Goal: Transaction & Acquisition: Purchase product/service

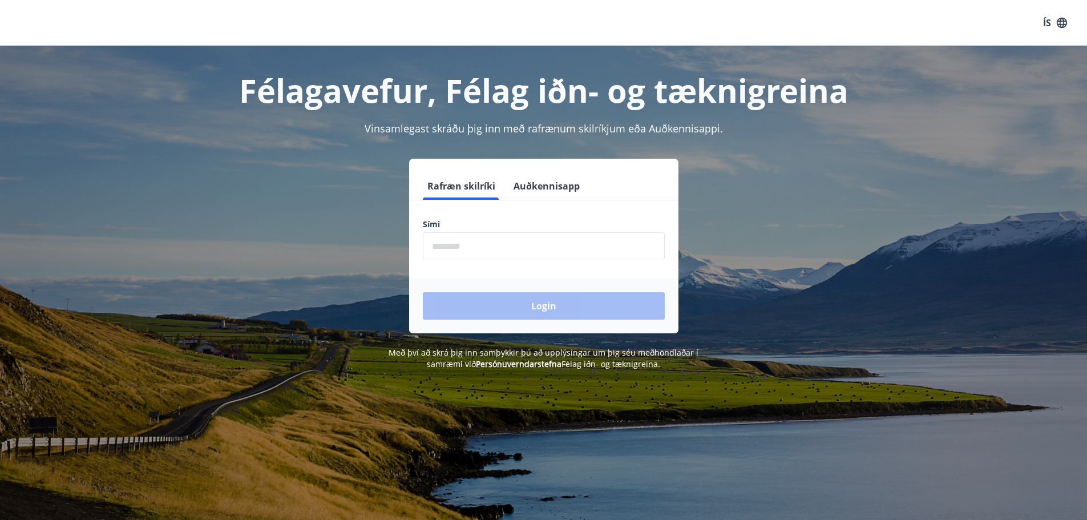
click at [523, 255] on input "phone" at bounding box center [544, 246] width 242 height 28
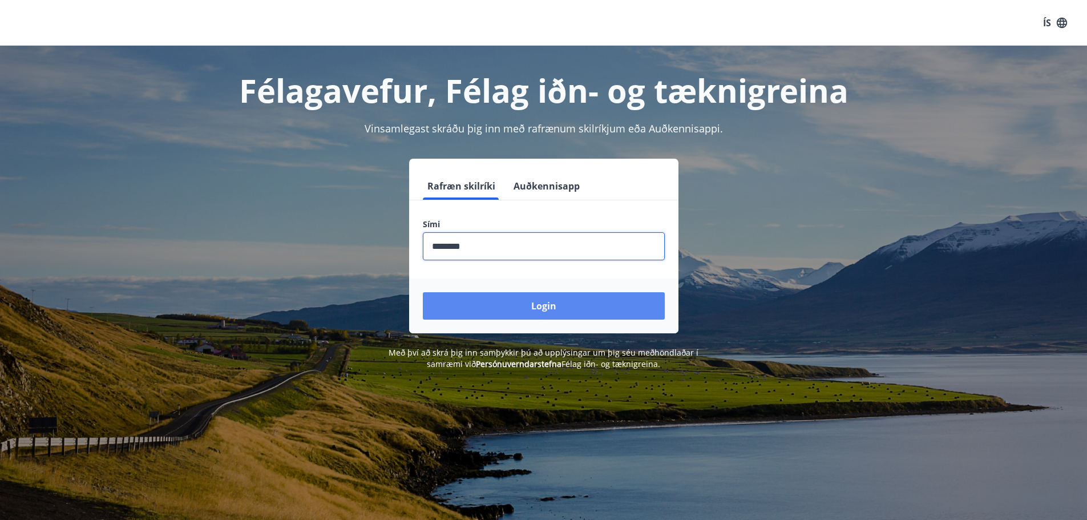
type input "********"
click at [554, 301] on button "Login" at bounding box center [544, 305] width 242 height 27
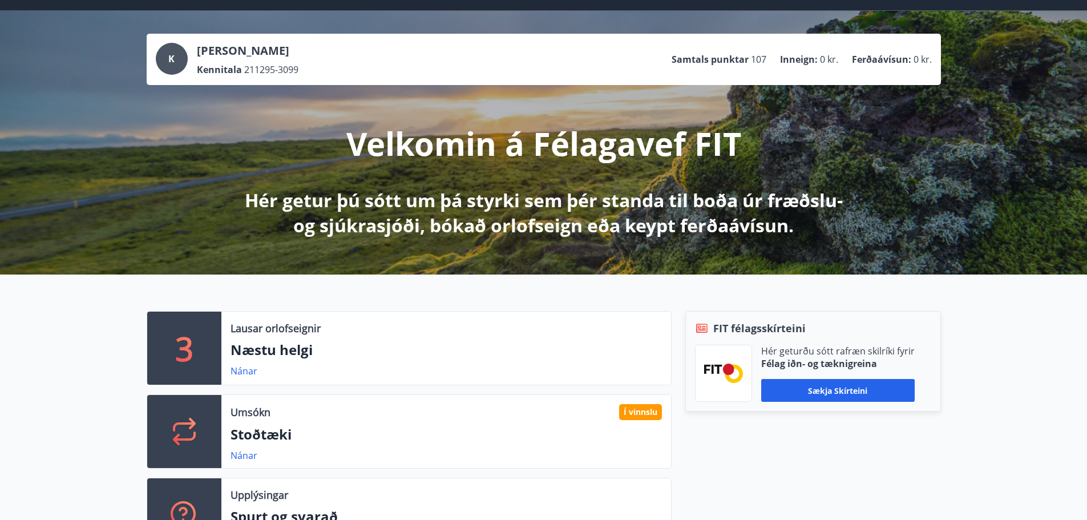
scroll to position [57, 0]
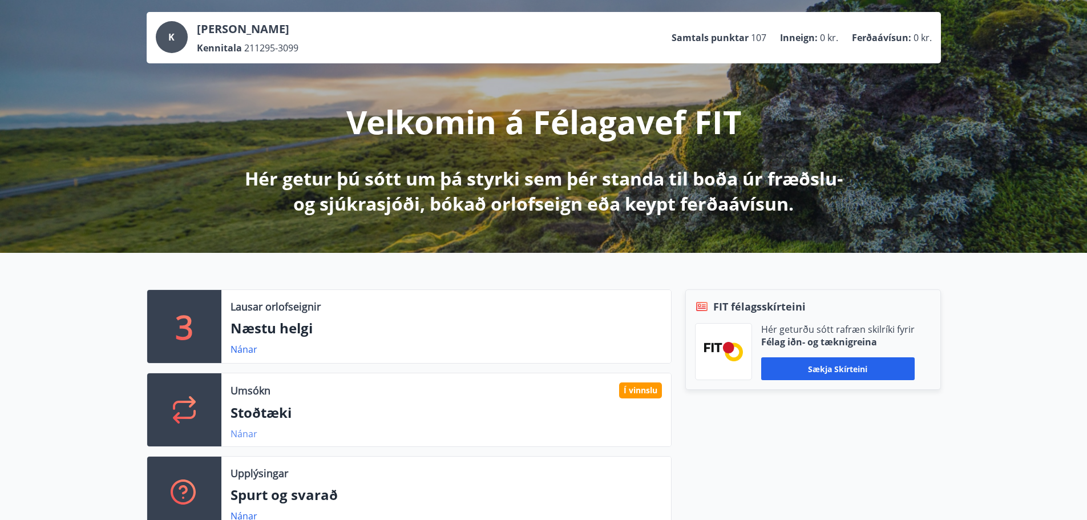
click at [248, 435] on link "Nánar" at bounding box center [244, 433] width 27 height 13
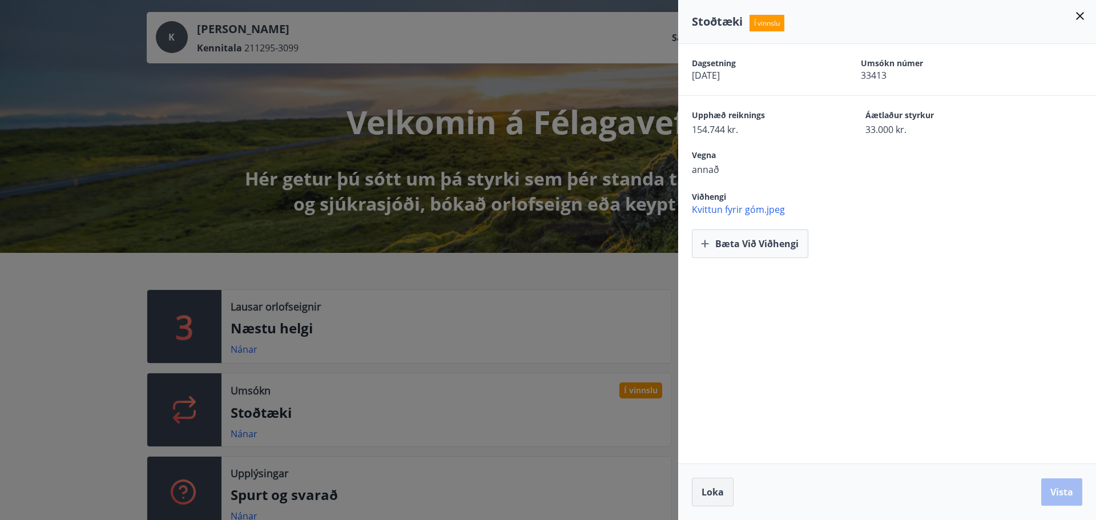
click at [724, 491] on button "Loka" at bounding box center [713, 492] width 42 height 29
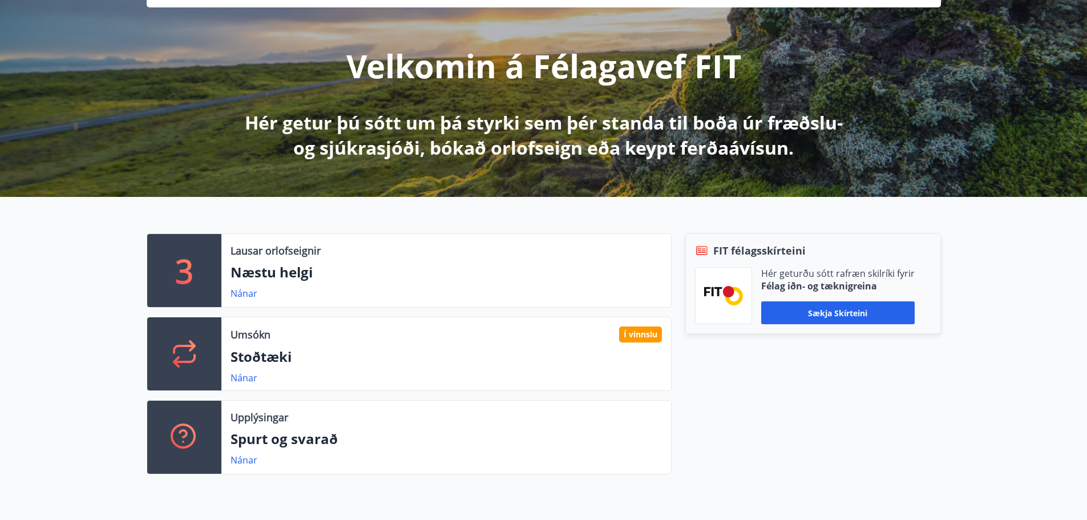
scroll to position [102, 0]
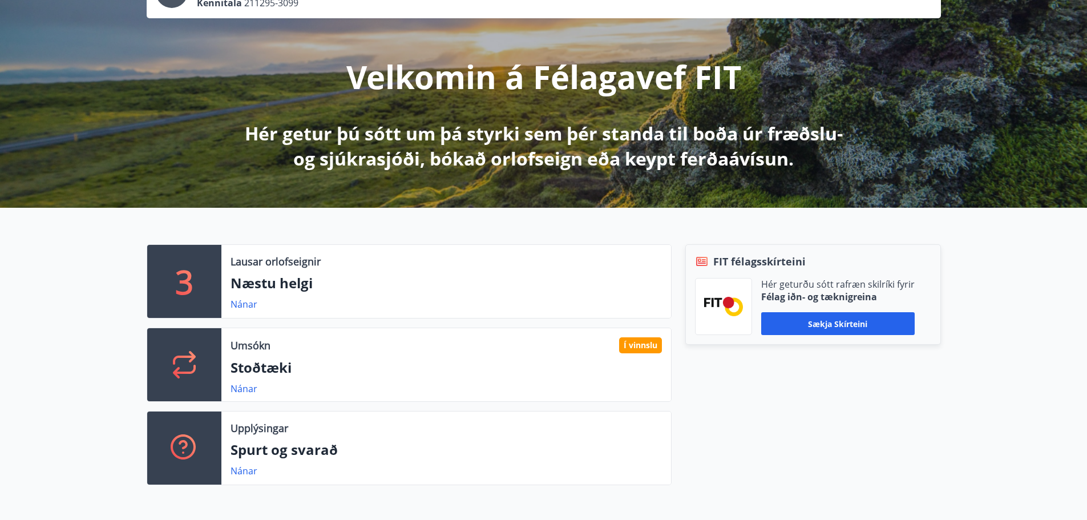
click at [187, 366] on icon at bounding box center [184, 364] width 27 height 27
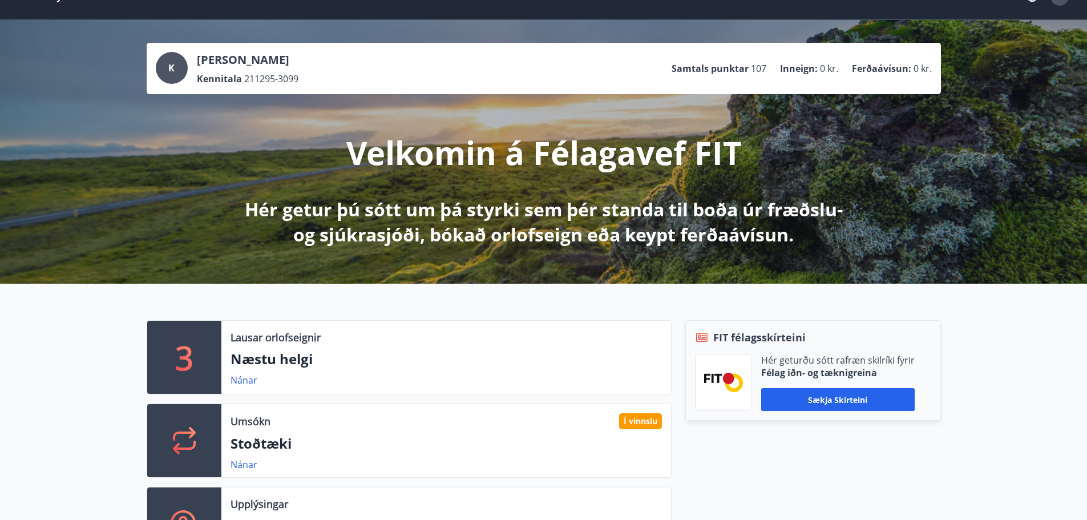
scroll to position [0, 0]
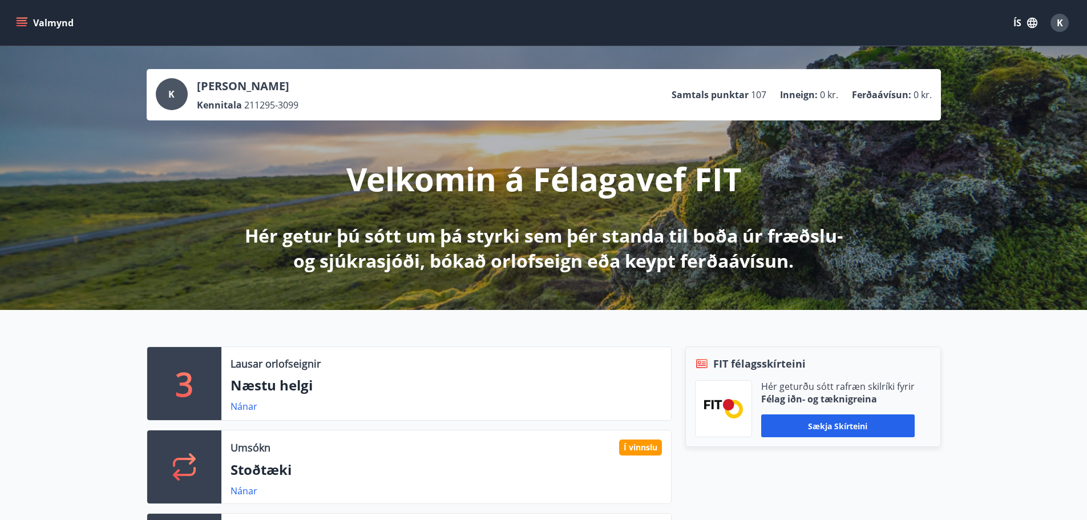
click at [51, 18] on button "Valmynd" at bounding box center [46, 23] width 64 height 21
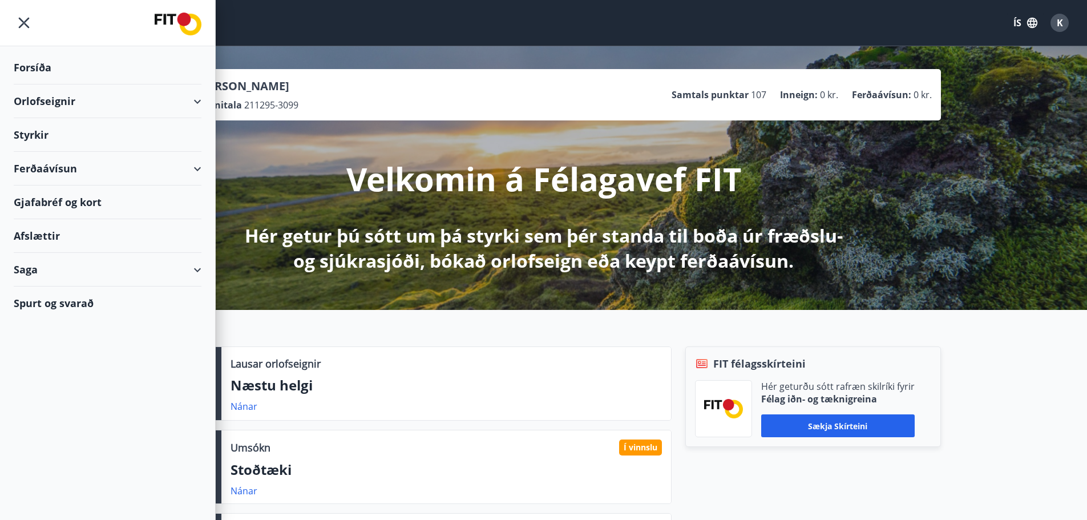
click at [51, 168] on div "Ferðaávísun" at bounding box center [108, 169] width 188 height 34
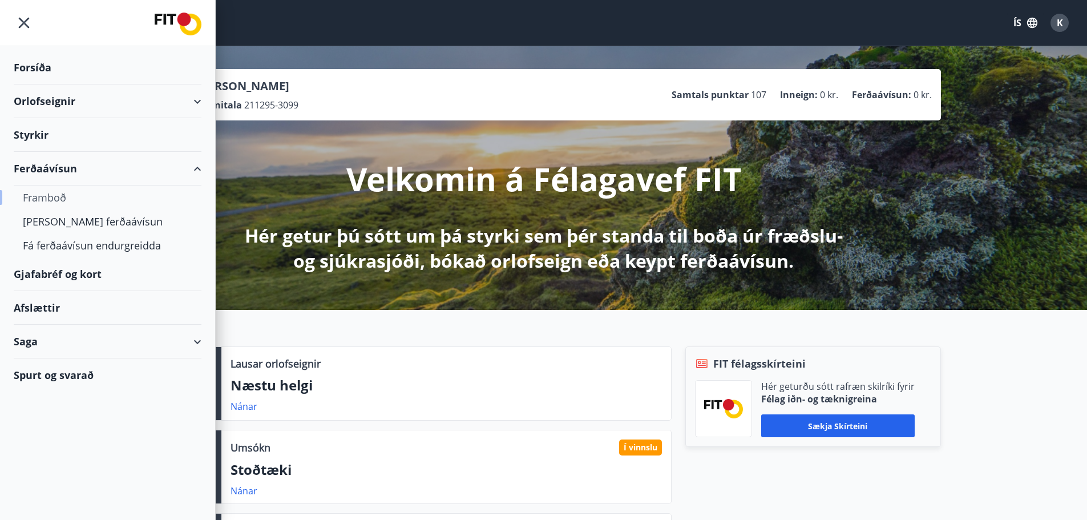
click at [55, 201] on div "Framboð" at bounding box center [107, 197] width 169 height 24
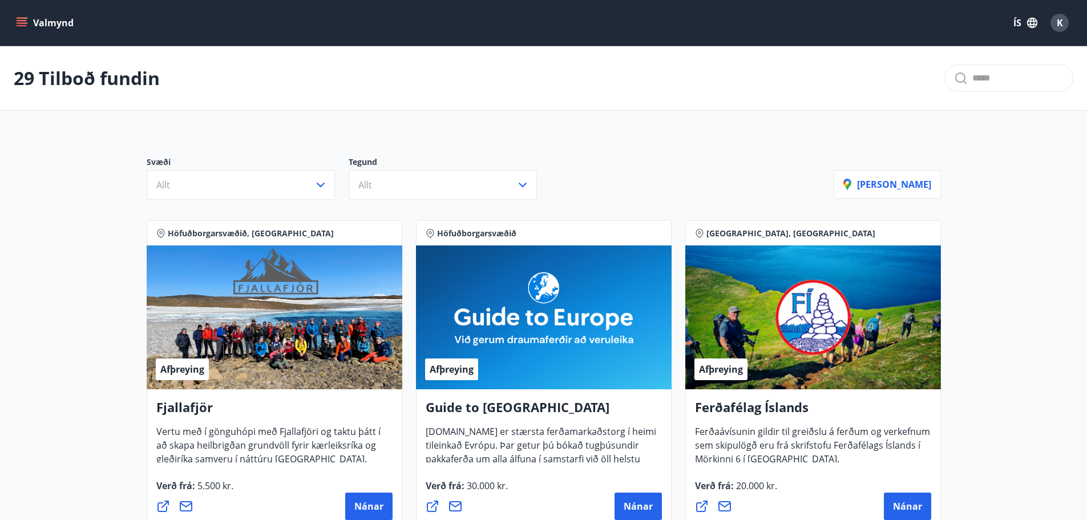
drag, startPoint x: 138, startPoint y: 179, endPoint x: 143, endPoint y: 160, distance: 19.0
click at [34, 26] on button "Valmynd" at bounding box center [46, 23] width 64 height 21
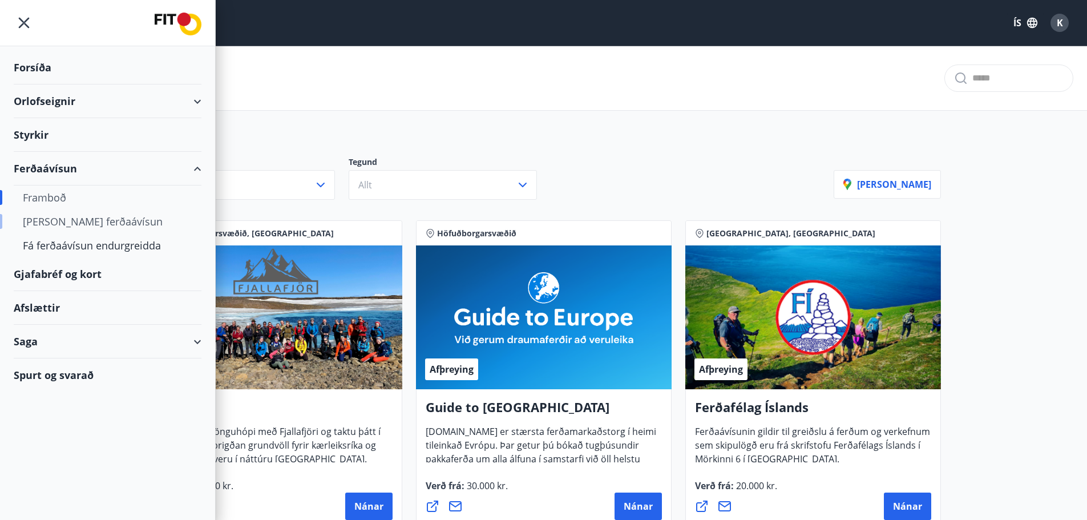
click at [66, 225] on div "Kaupa ferðaávísun" at bounding box center [107, 221] width 169 height 24
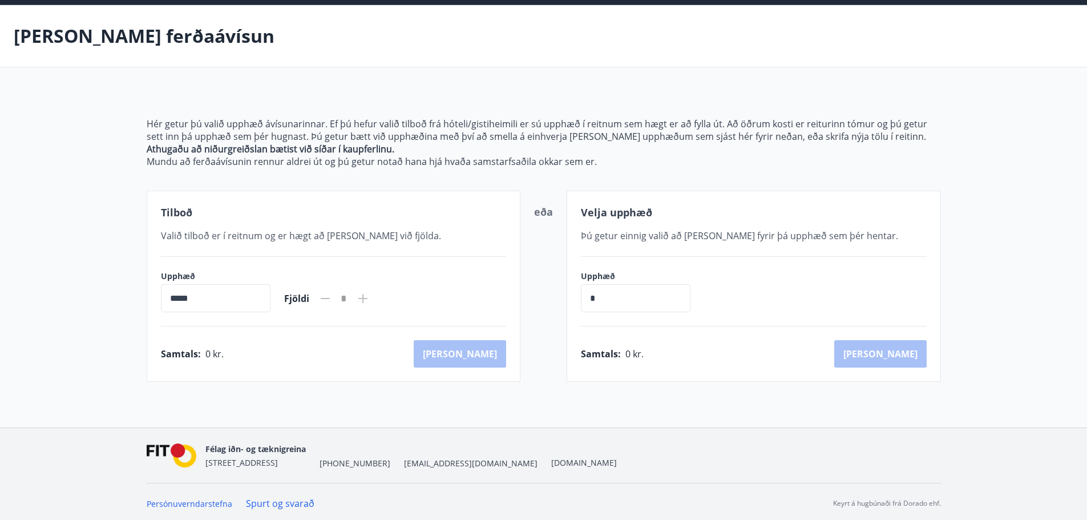
scroll to position [45, 0]
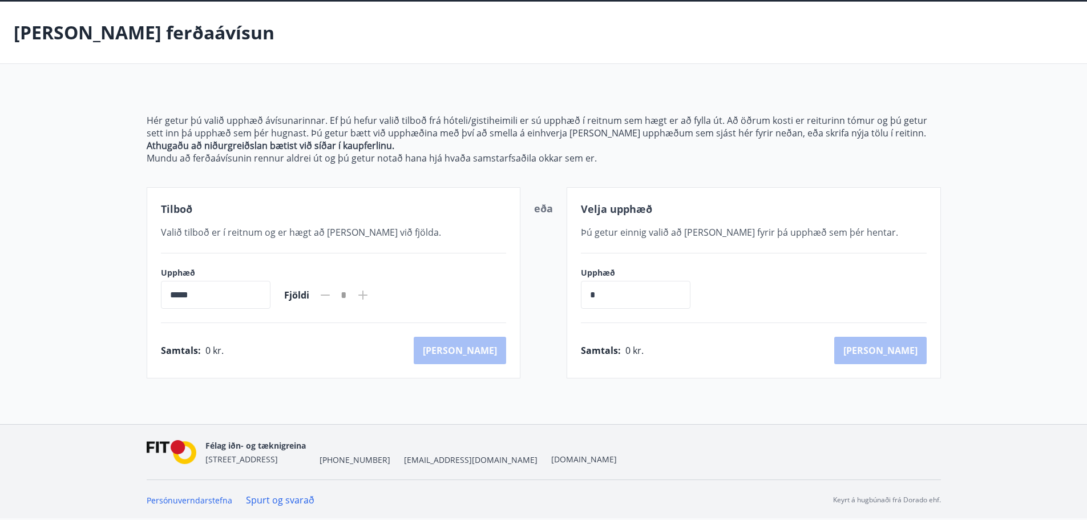
click at [221, 286] on input "*****" at bounding box center [216, 295] width 110 height 28
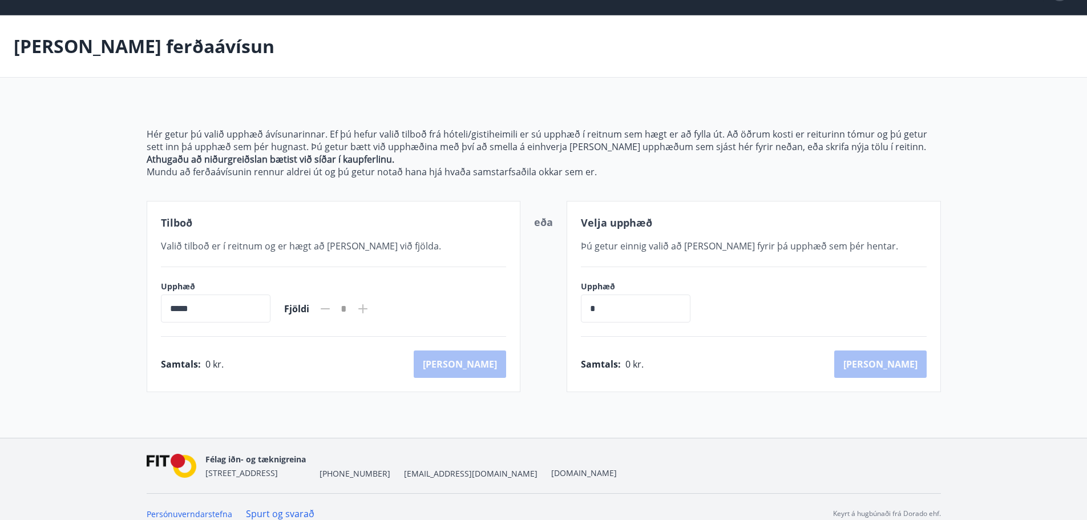
scroll to position [0, 0]
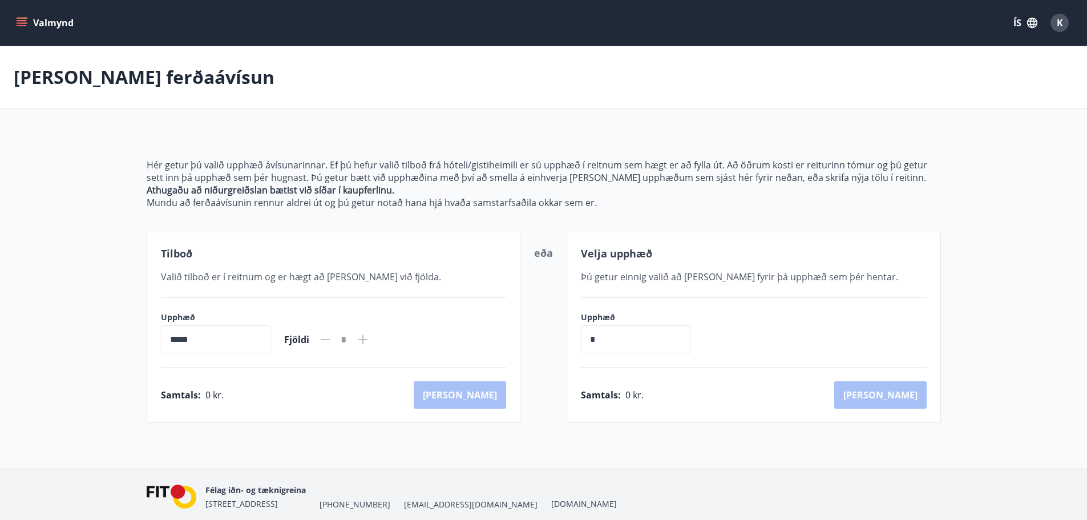
click at [46, 34] on div "Valmynd ÍS K" at bounding box center [544, 22] width 1060 height 27
click at [43, 24] on button "Valmynd" at bounding box center [46, 23] width 64 height 21
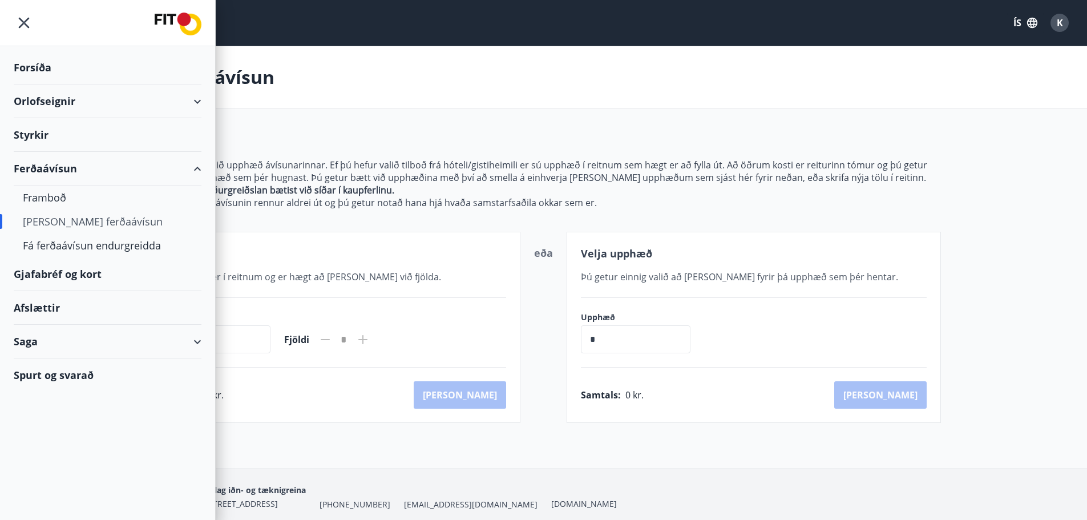
click at [54, 66] on div "Forsíða" at bounding box center [108, 68] width 188 height 34
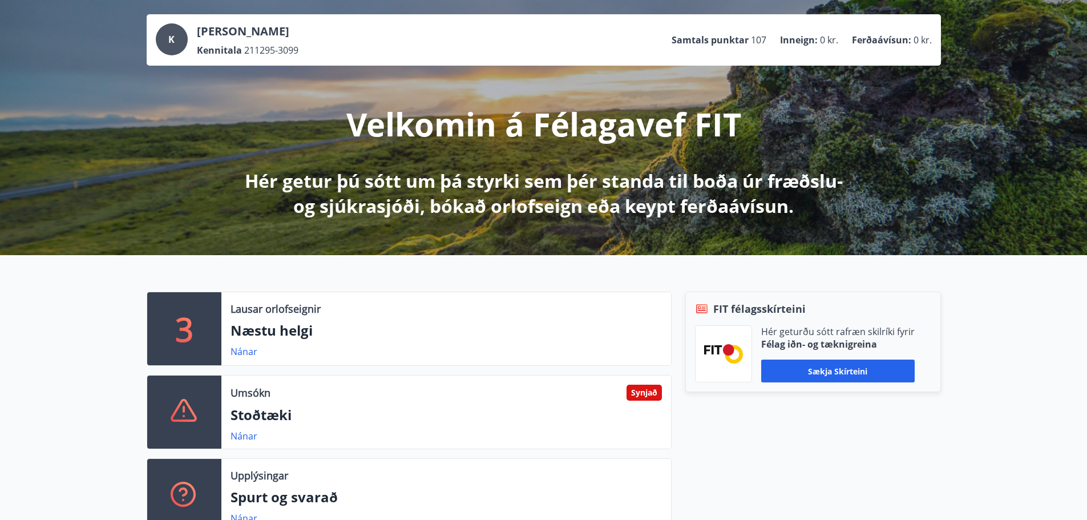
scroll to position [57, 0]
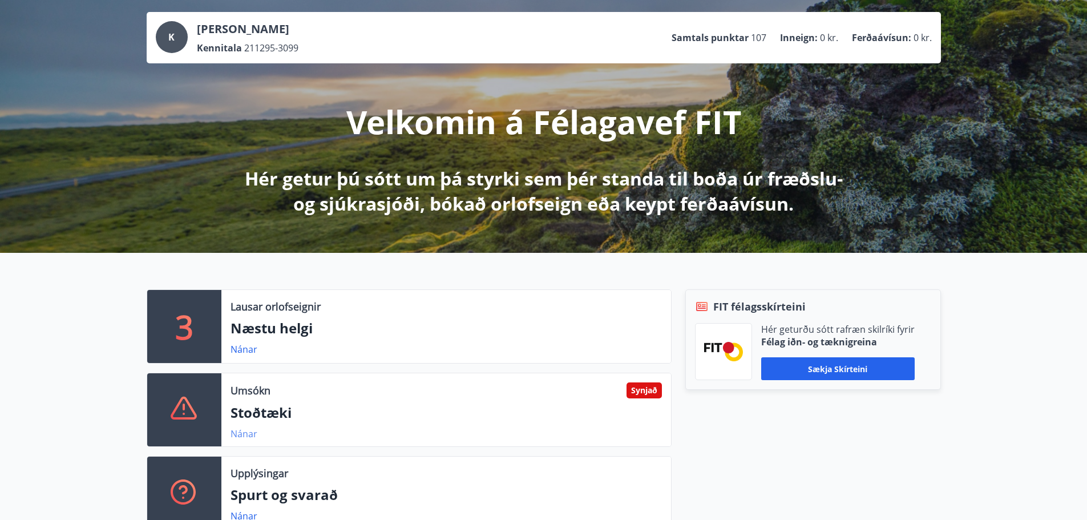
click at [239, 431] on link "Nánar" at bounding box center [244, 433] width 27 height 13
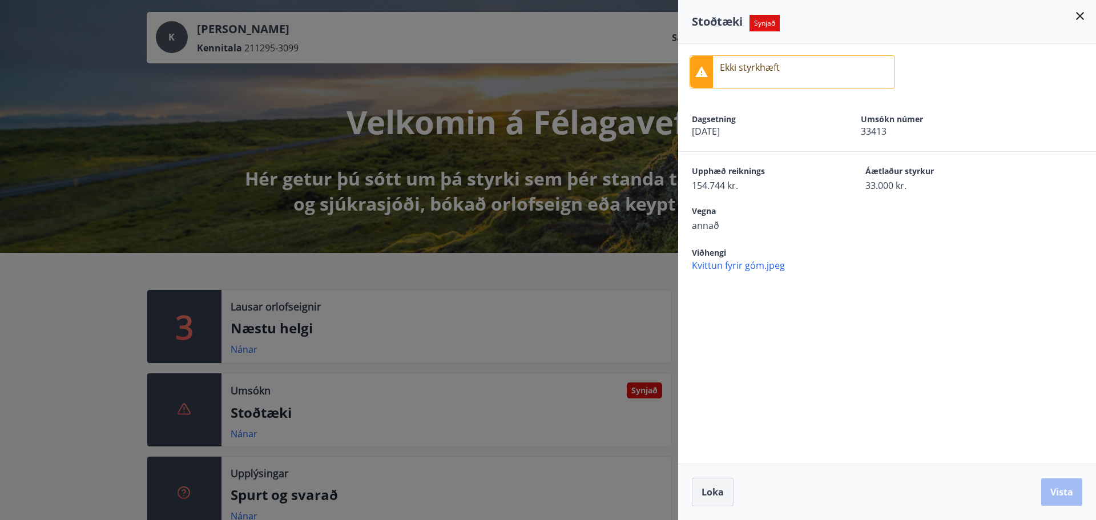
click at [704, 492] on span "Loka" at bounding box center [712, 492] width 22 height 13
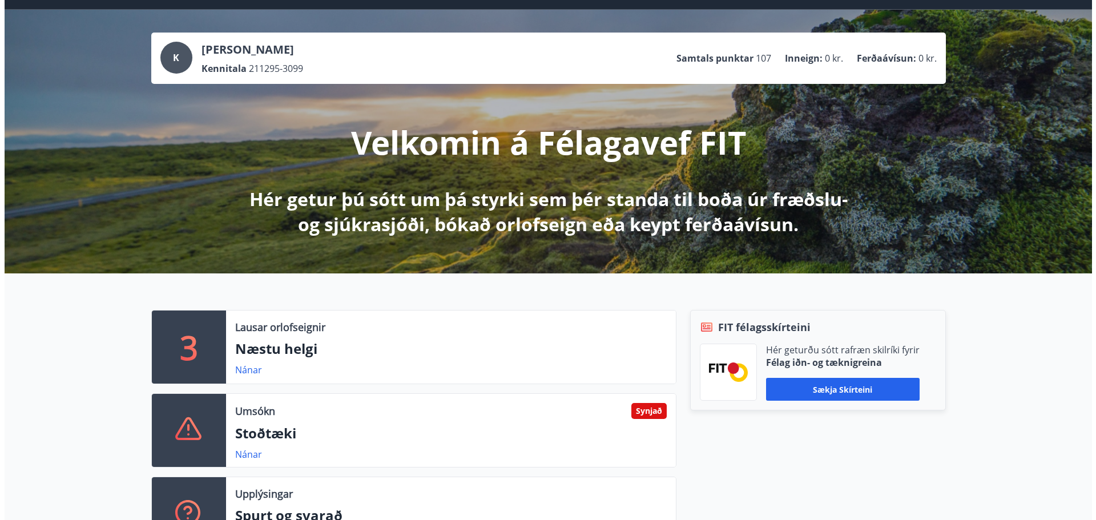
scroll to position [0, 0]
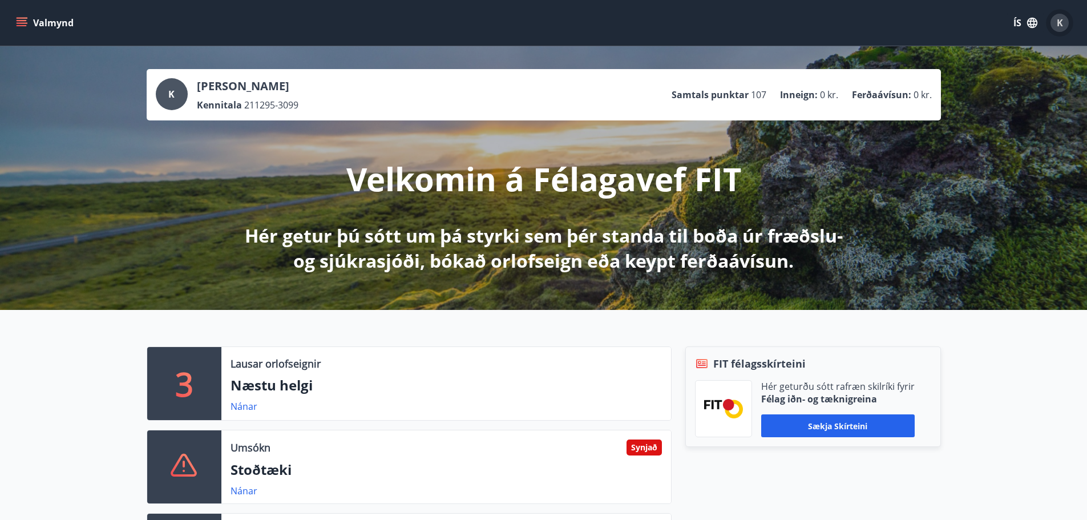
click at [1052, 14] on span "K" at bounding box center [1060, 23] width 18 height 18
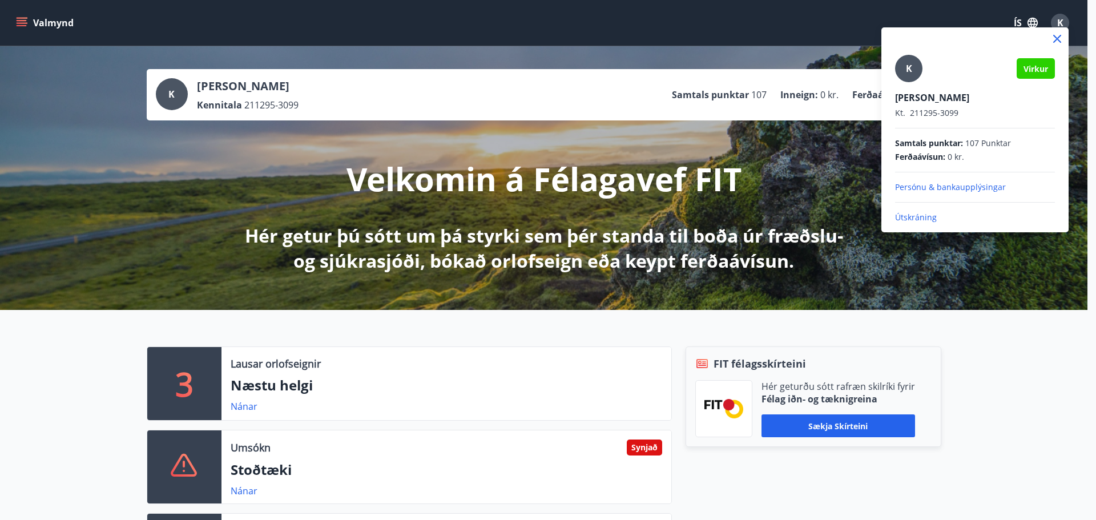
click at [922, 214] on p "Útskráning" at bounding box center [975, 217] width 160 height 11
